Goal: Task Accomplishment & Management: Manage account settings

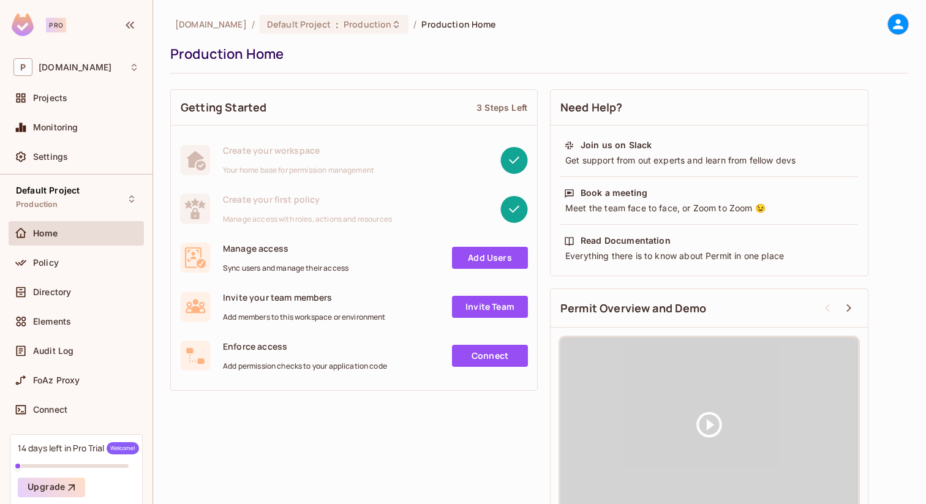
click at [890, 21] on icon at bounding box center [897, 24] width 15 height 15
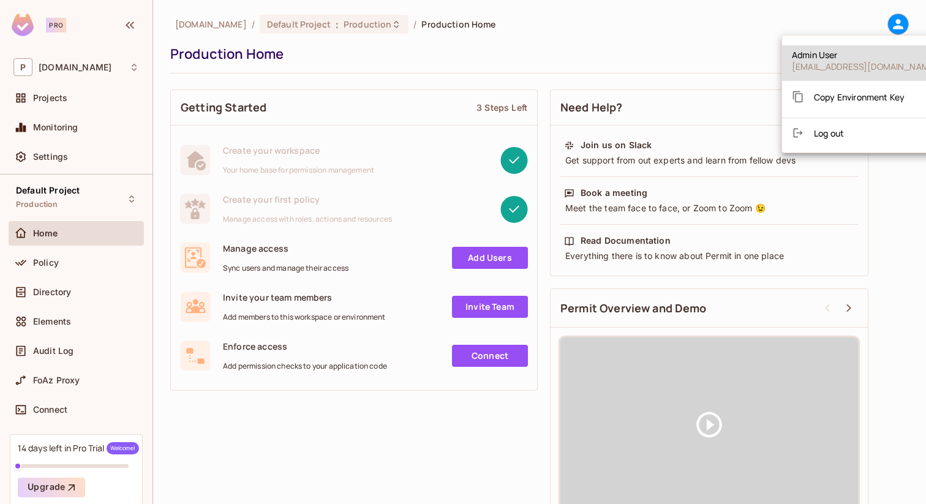
click at [851, 90] on div "Copy Environment Key" at bounding box center [848, 96] width 113 height 24
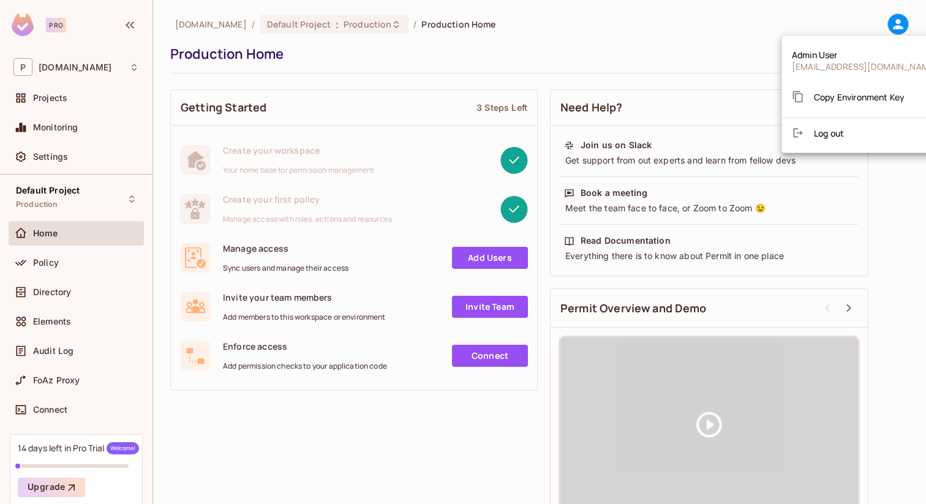
click at [58, 156] on div at bounding box center [463, 252] width 926 height 504
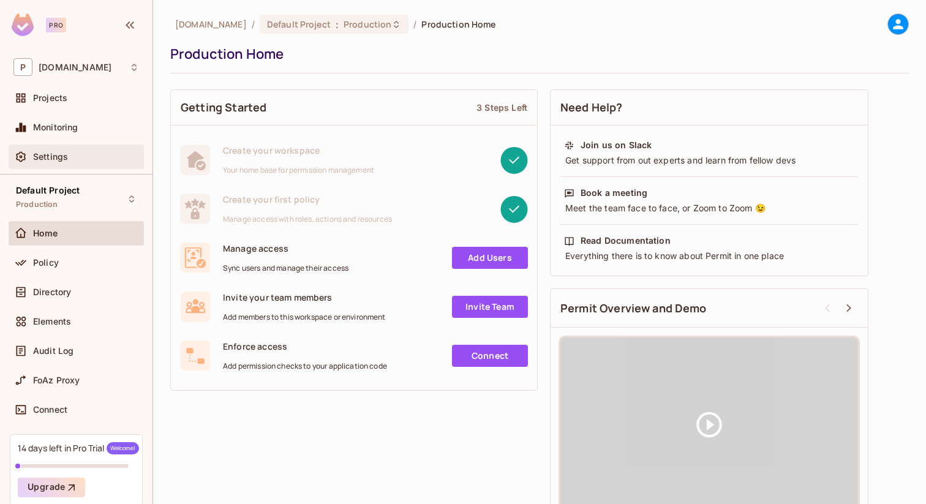
click at [48, 158] on span "Settings" at bounding box center [50, 157] width 35 height 10
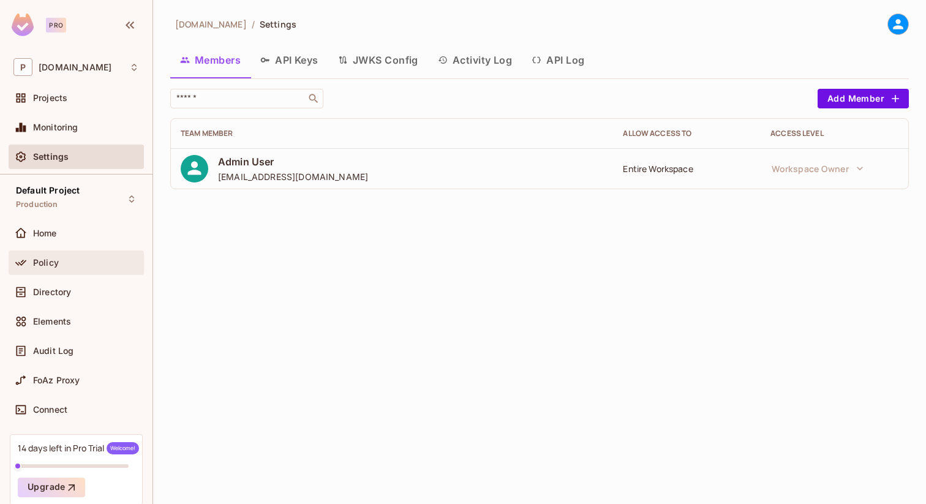
click at [66, 253] on div "Policy" at bounding box center [76, 262] width 135 height 24
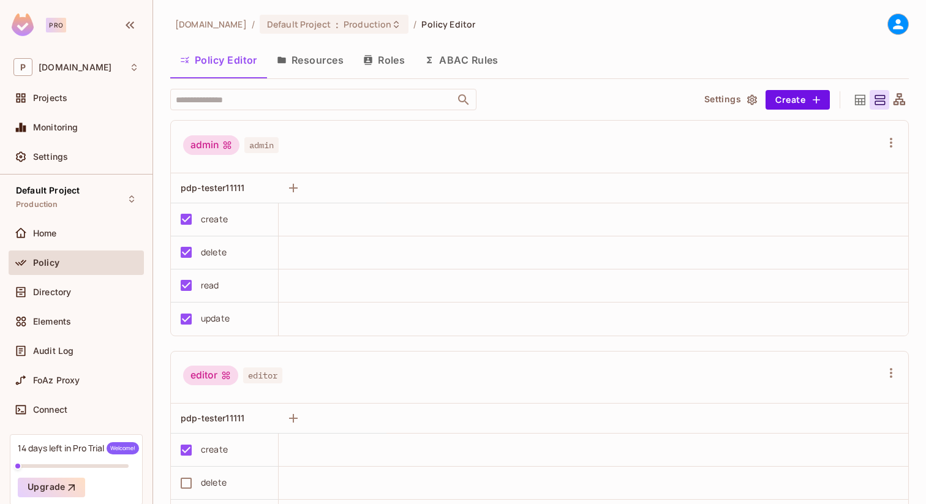
click at [891, 21] on icon at bounding box center [897, 24] width 15 height 15
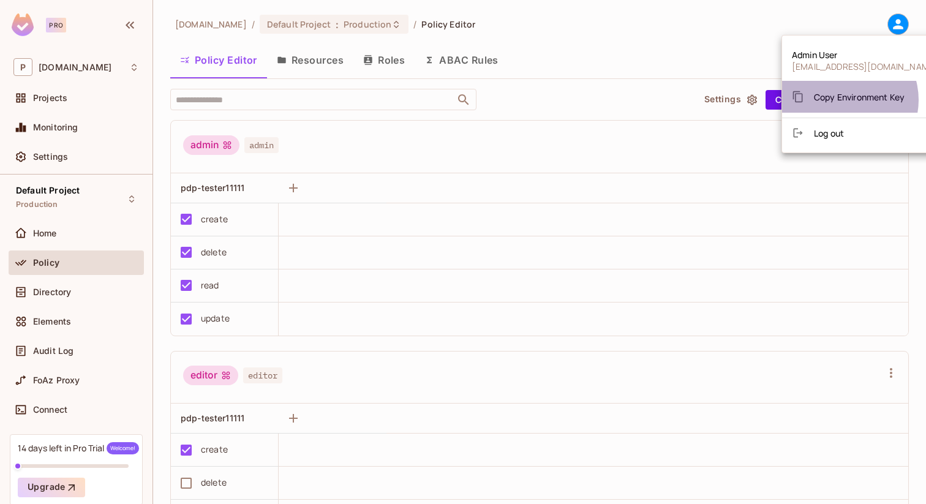
click at [844, 100] on span "Copy Environment Key" at bounding box center [859, 97] width 91 height 12
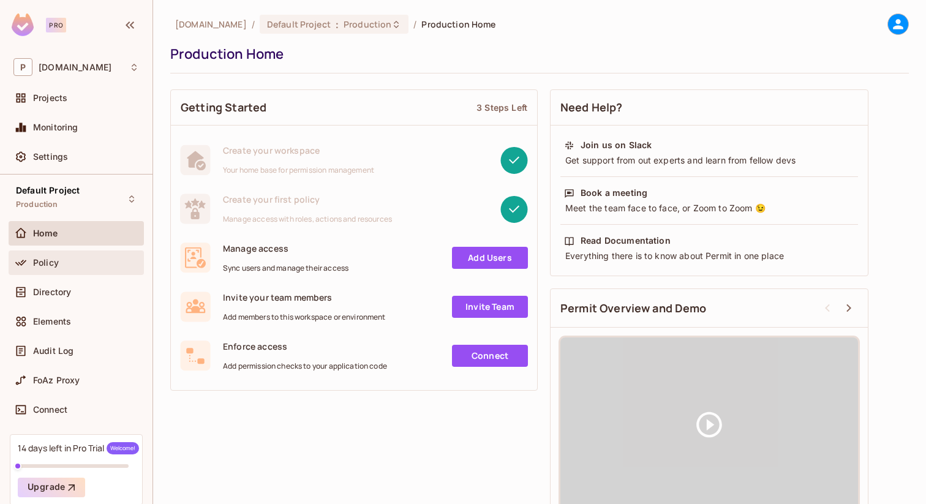
click at [53, 261] on span "Policy" at bounding box center [46, 263] width 26 height 10
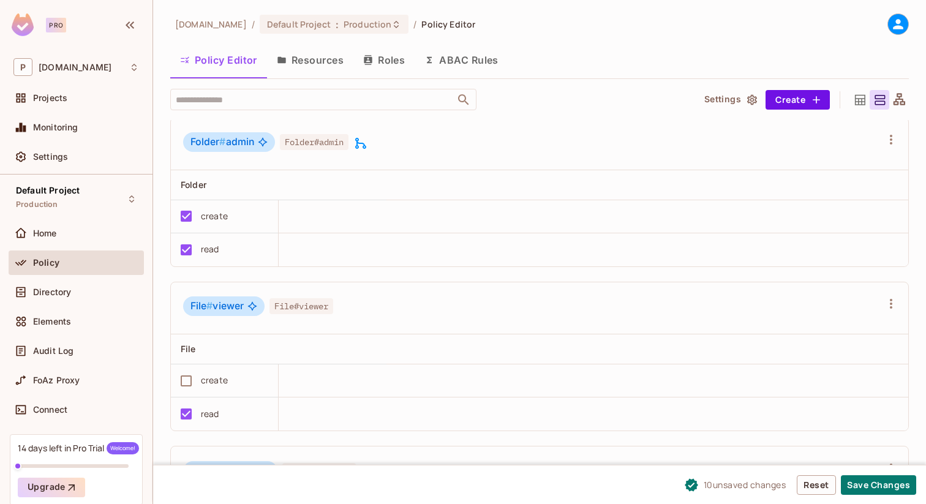
scroll to position [915, 0]
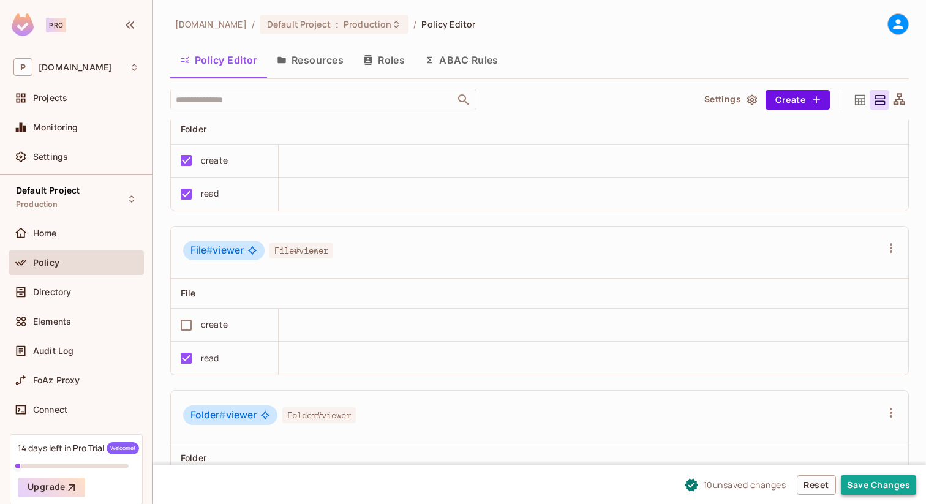
click at [885, 483] on button "Save Changes" at bounding box center [878, 485] width 75 height 20
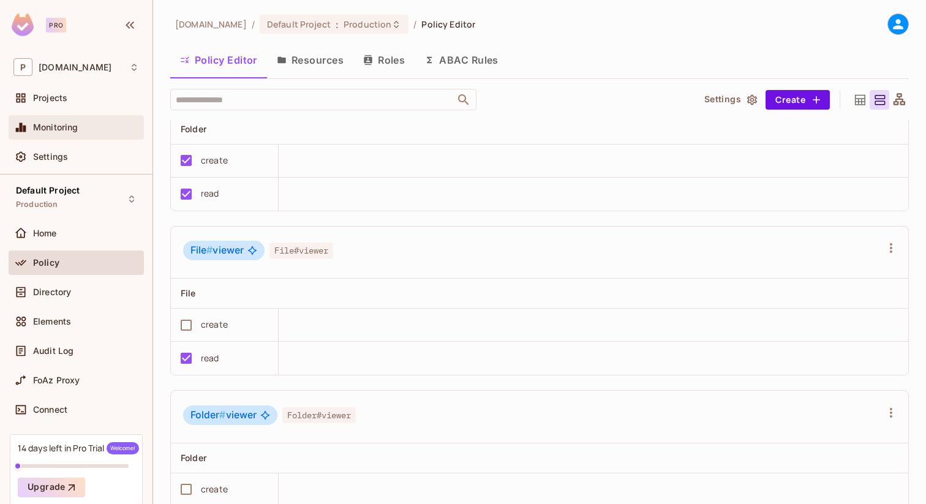
click at [58, 131] on span "Monitoring" at bounding box center [55, 127] width 45 height 10
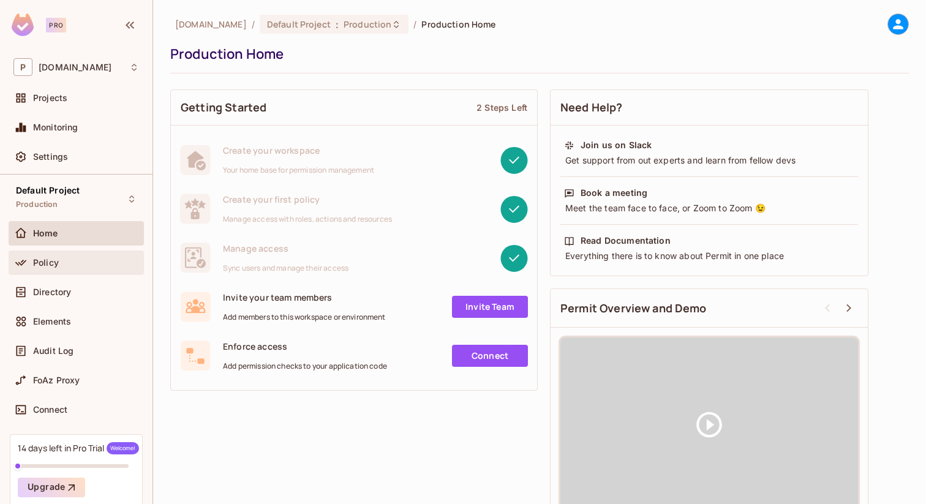
click at [39, 257] on div "Policy" at bounding box center [76, 262] width 126 height 15
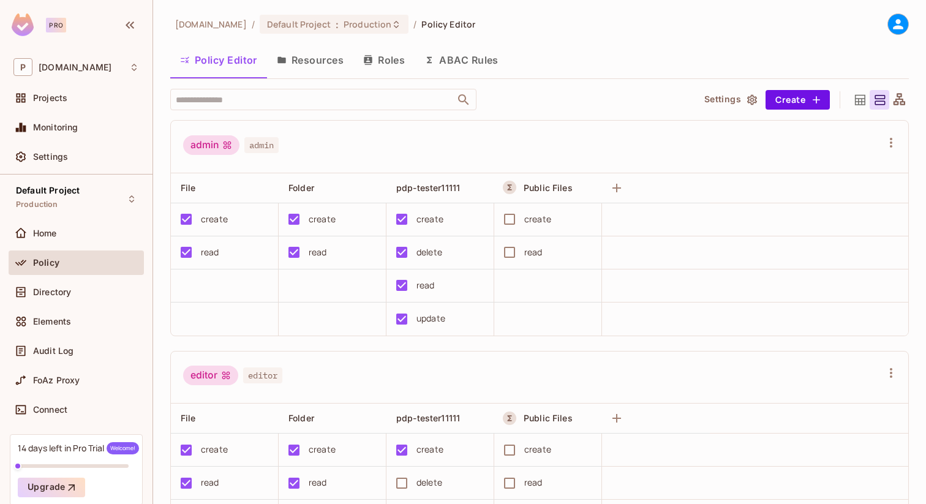
click at [302, 73] on button "Resources" at bounding box center [310, 60] width 86 height 31
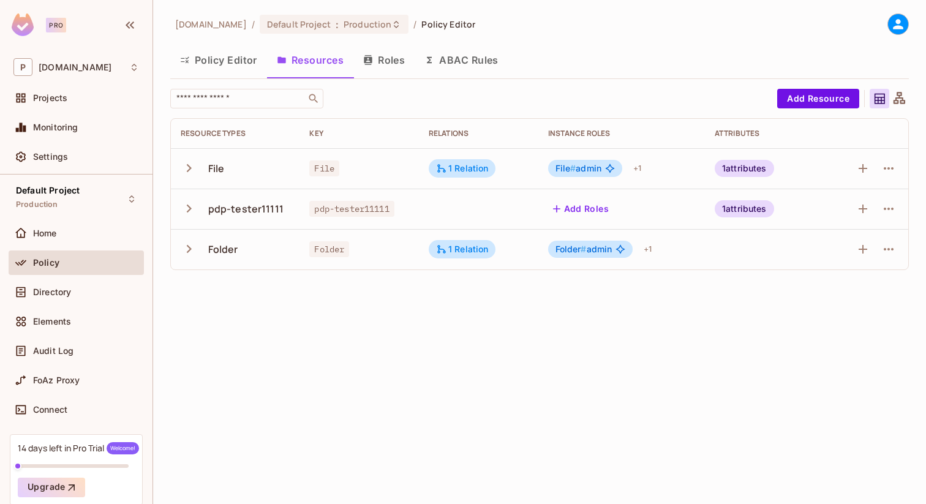
click at [252, 67] on button "Policy Editor" at bounding box center [218, 60] width 97 height 31
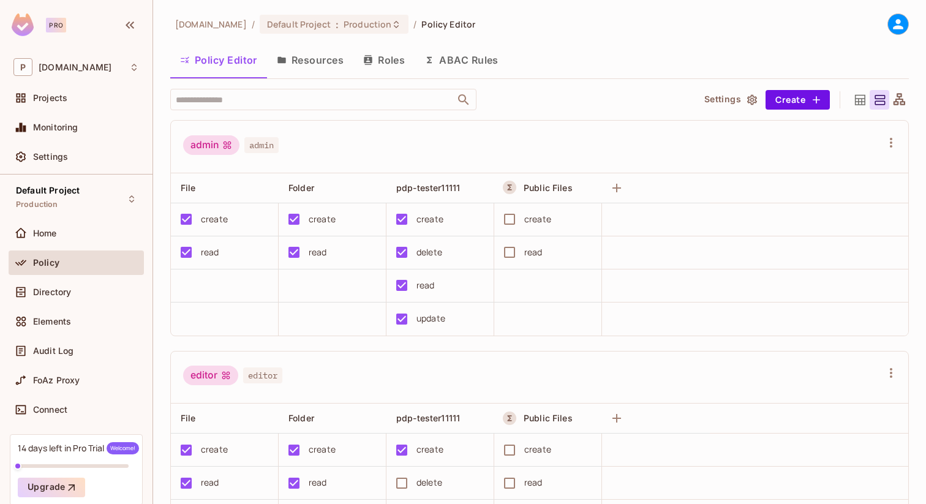
click at [281, 61] on icon "button" at bounding box center [281, 60] width 8 height 7
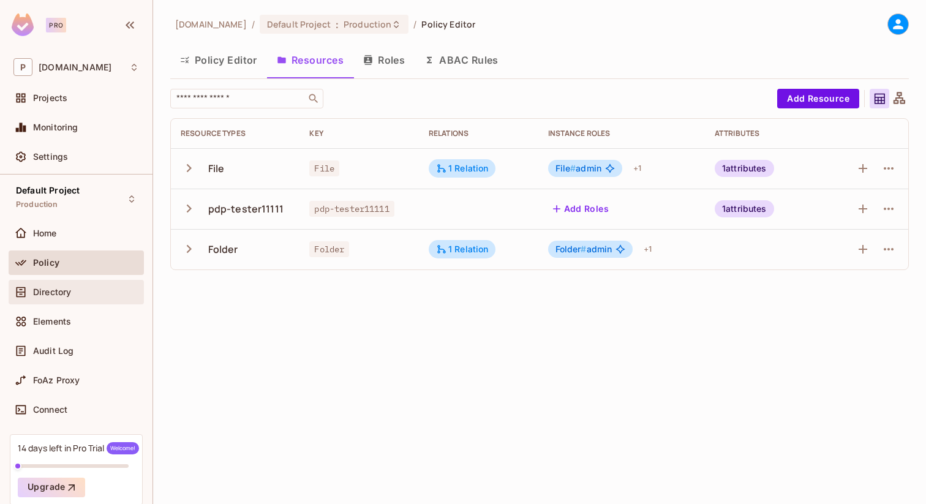
click at [53, 287] on span "Directory" at bounding box center [52, 292] width 38 height 10
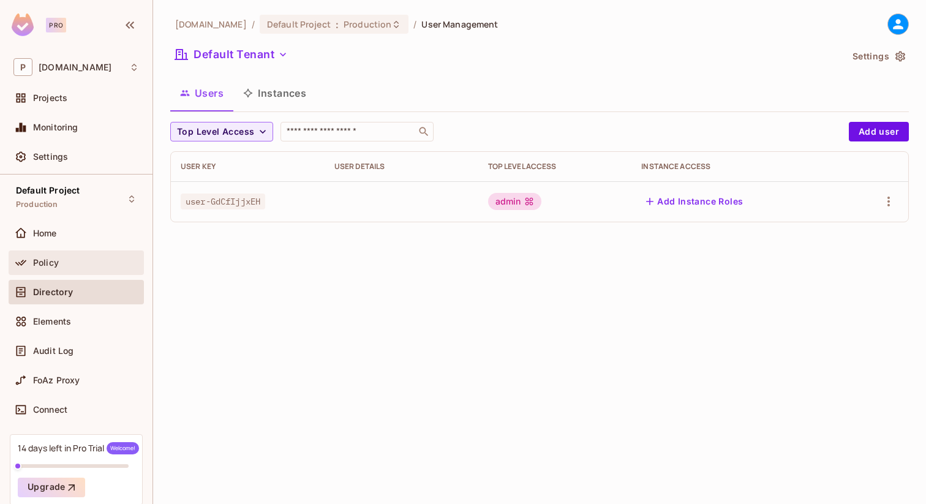
click at [52, 263] on span "Policy" at bounding box center [46, 263] width 26 height 10
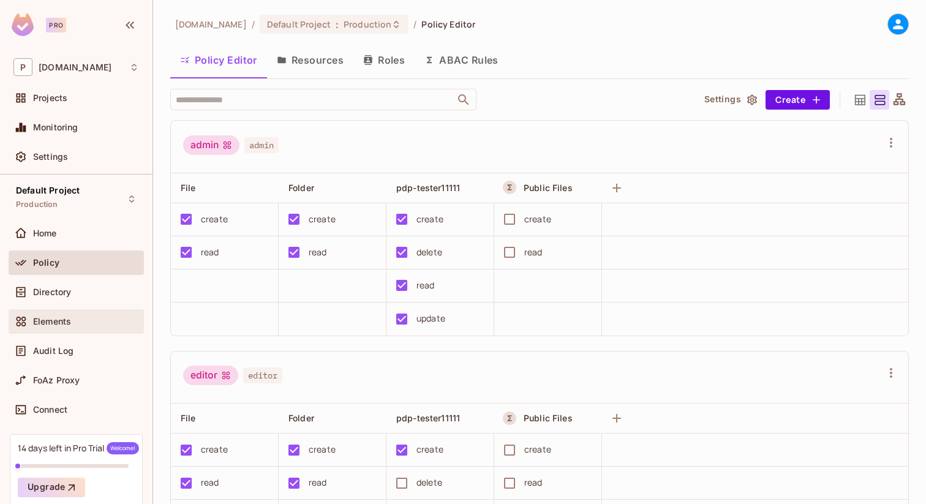
click at [69, 325] on span "Elements" at bounding box center [52, 322] width 38 height 10
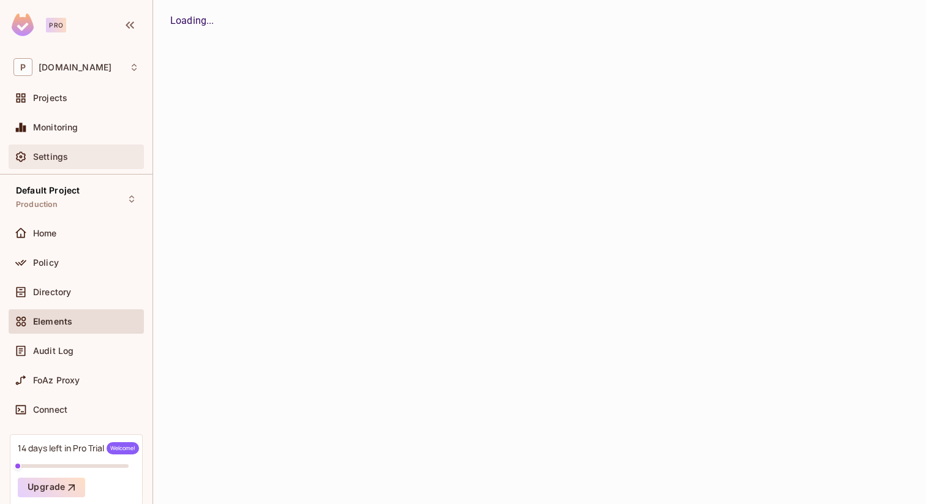
click at [70, 147] on div "Settings" at bounding box center [76, 157] width 135 height 24
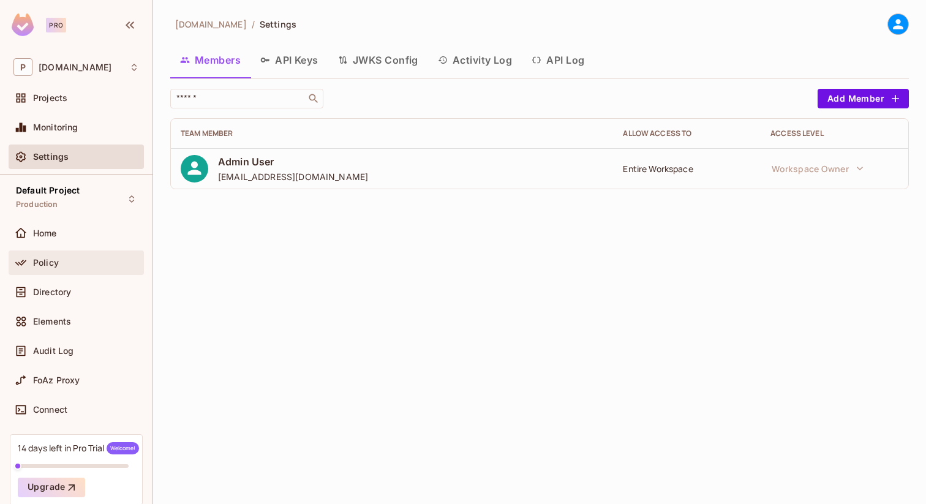
click at [57, 250] on div "Policy" at bounding box center [76, 262] width 135 height 24
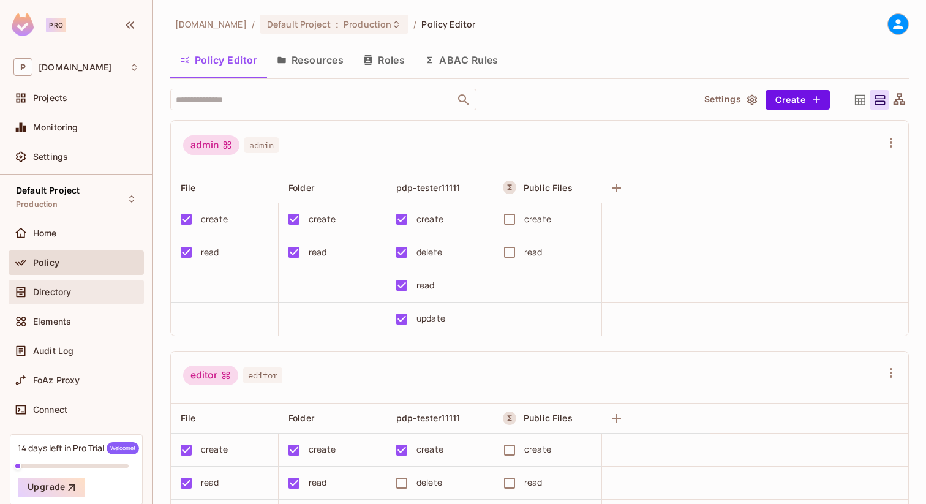
click at [54, 289] on span "Directory" at bounding box center [52, 292] width 38 height 10
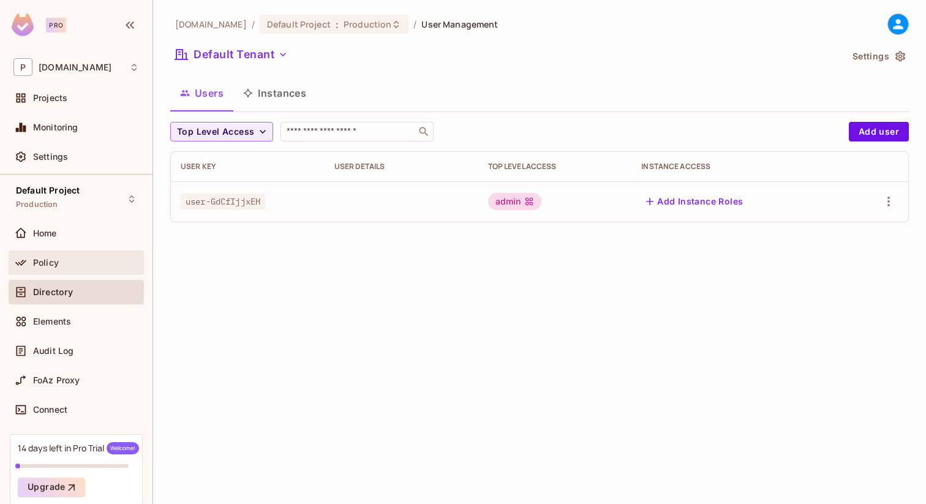
click at [55, 271] on div "Policy" at bounding box center [76, 262] width 135 height 24
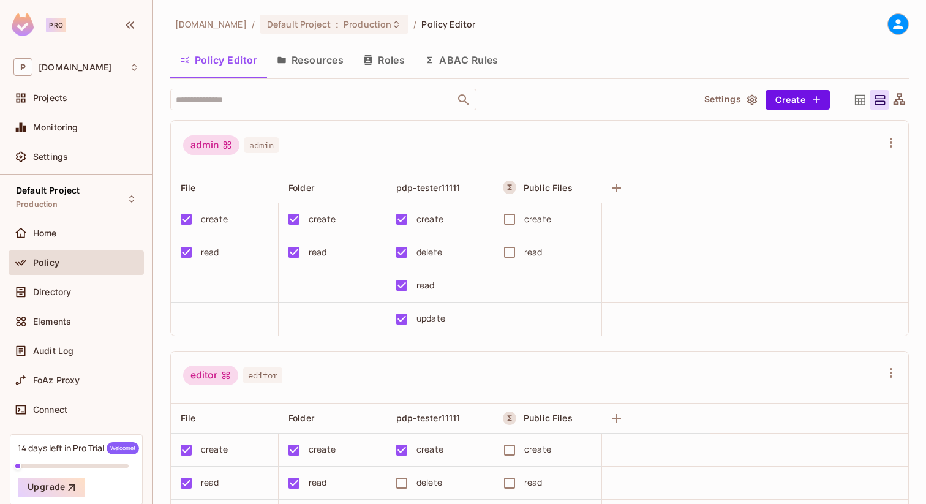
click at [287, 61] on button "Resources" at bounding box center [310, 60] width 86 height 31
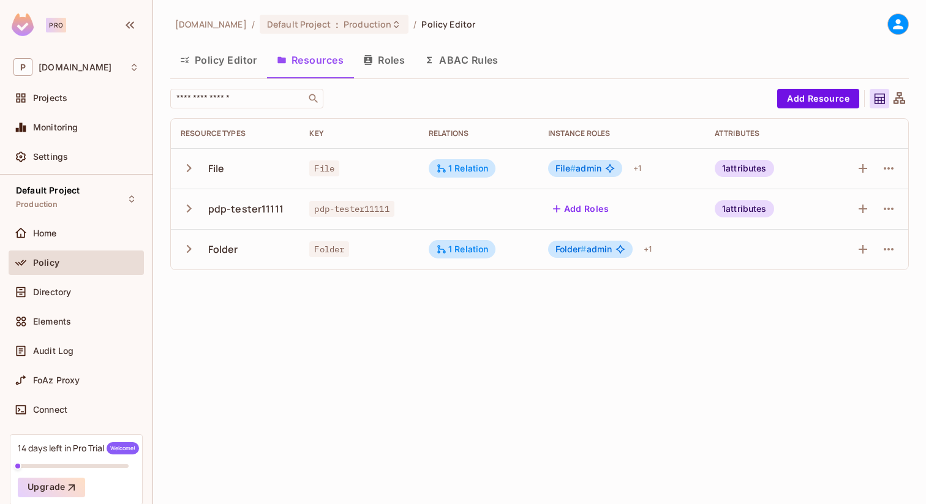
click at [252, 64] on button "Policy Editor" at bounding box center [218, 60] width 97 height 31
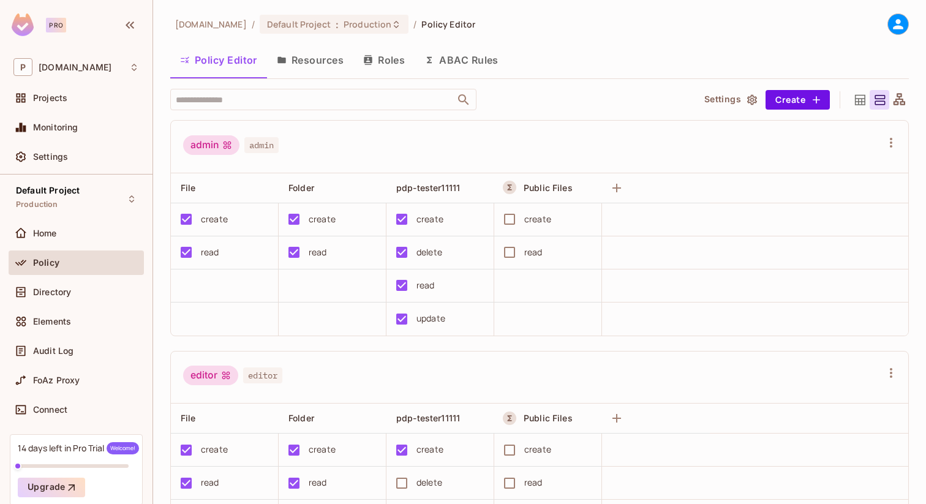
click at [893, 27] on icon at bounding box center [898, 24] width 10 height 10
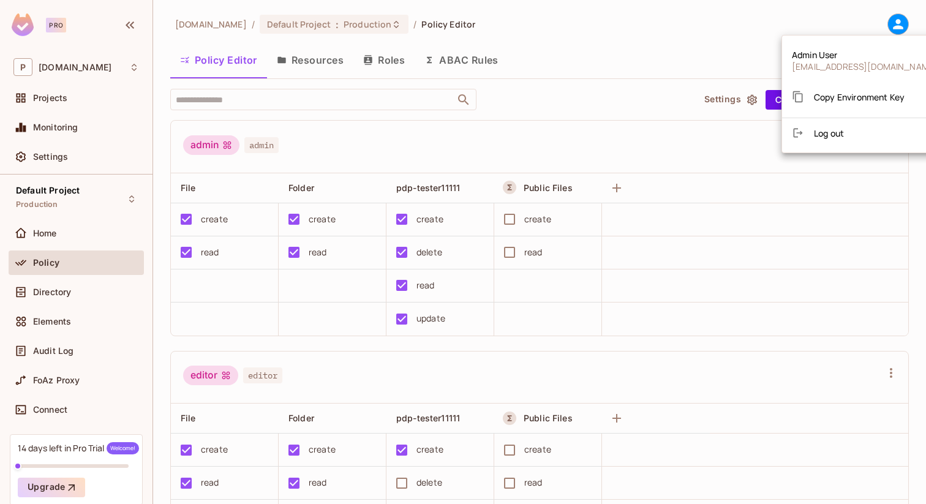
click at [832, 96] on span "Copy Environment Key" at bounding box center [859, 97] width 91 height 12
